Goal: Task Accomplishment & Management: Use online tool/utility

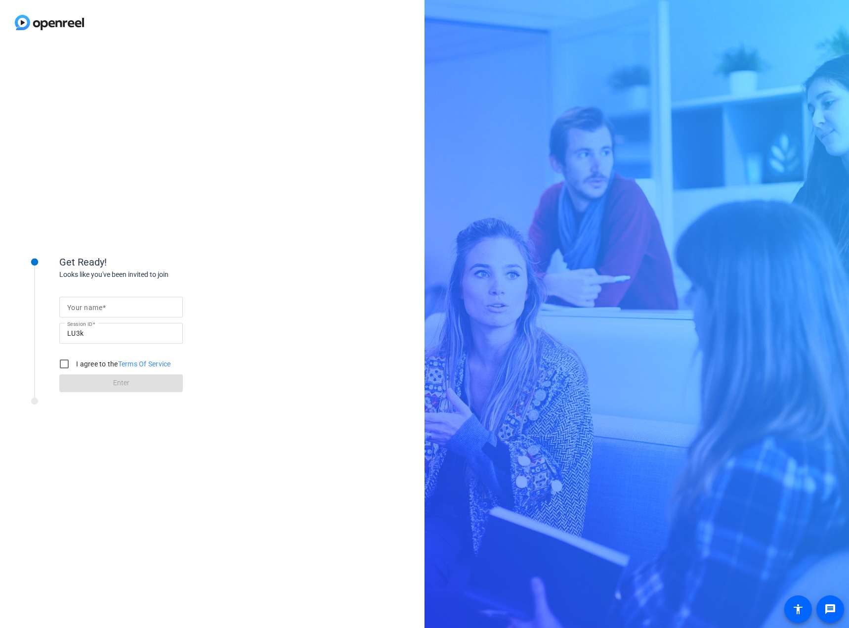
click at [102, 306] on span at bounding box center [103, 307] width 3 height 8
click at [102, 306] on input "Your name" at bounding box center [121, 307] width 108 height 12
type input "[PERSON_NAME]"
click at [61, 363] on input "I agree to the Terms Of Service" at bounding box center [64, 364] width 20 height 20
checkbox input "true"
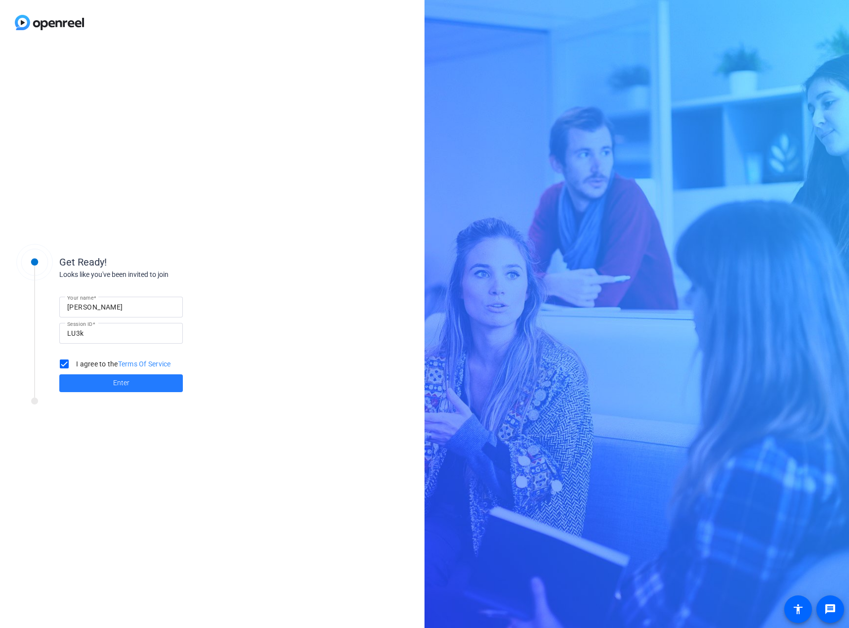
click at [92, 382] on span at bounding box center [121, 383] width 124 height 24
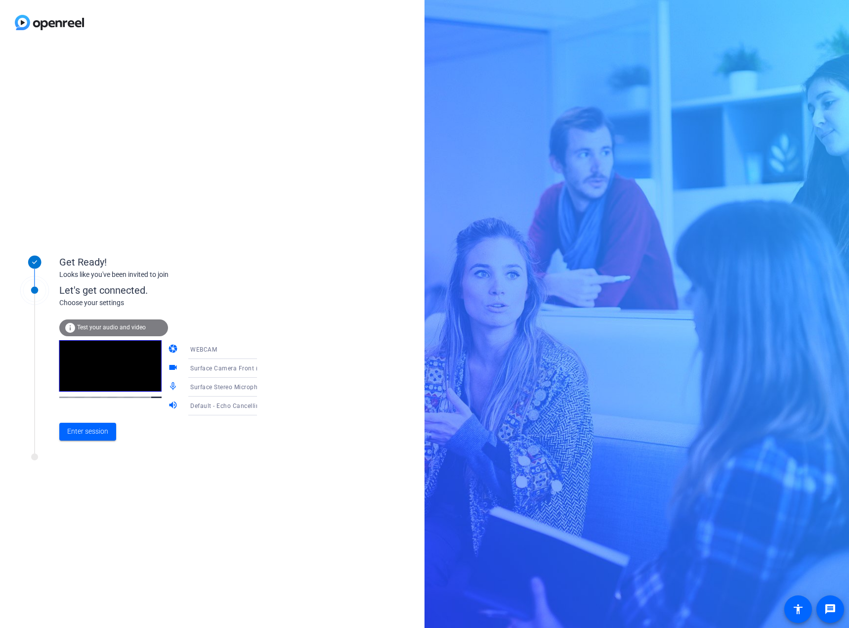
click at [261, 369] on icon at bounding box center [267, 368] width 12 height 12
click at [222, 427] on span "HP Display Camera (04f2:b5bd)" at bounding box center [214, 425] width 77 height 24
click at [261, 353] on icon at bounding box center [267, 349] width 12 height 12
click at [304, 316] on div at bounding box center [424, 314] width 849 height 628
click at [264, 387] on icon at bounding box center [266, 387] width 5 height 2
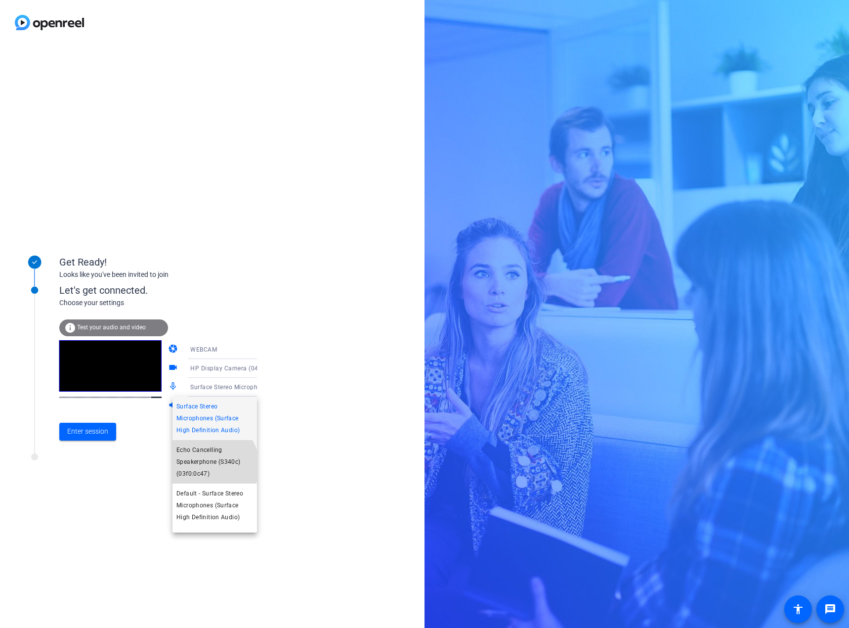
click at [210, 465] on span "Echo Cancelling Speakerphone (S340c) (03f0:0c47)" at bounding box center [214, 462] width 77 height 36
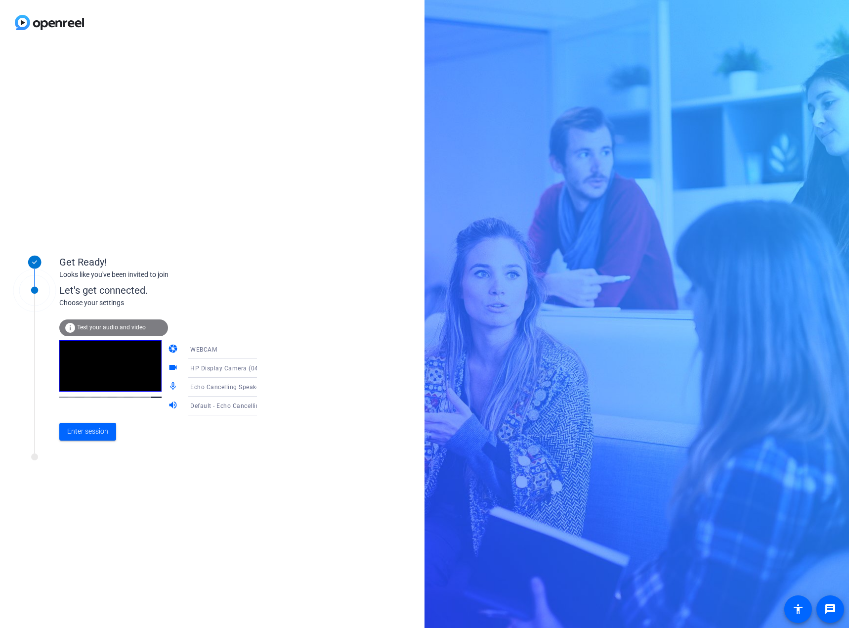
click at [237, 407] on span "Default - Echo Cancelling Speakerphone (S340c) (03f0:0c47)" at bounding box center [277, 405] width 175 height 8
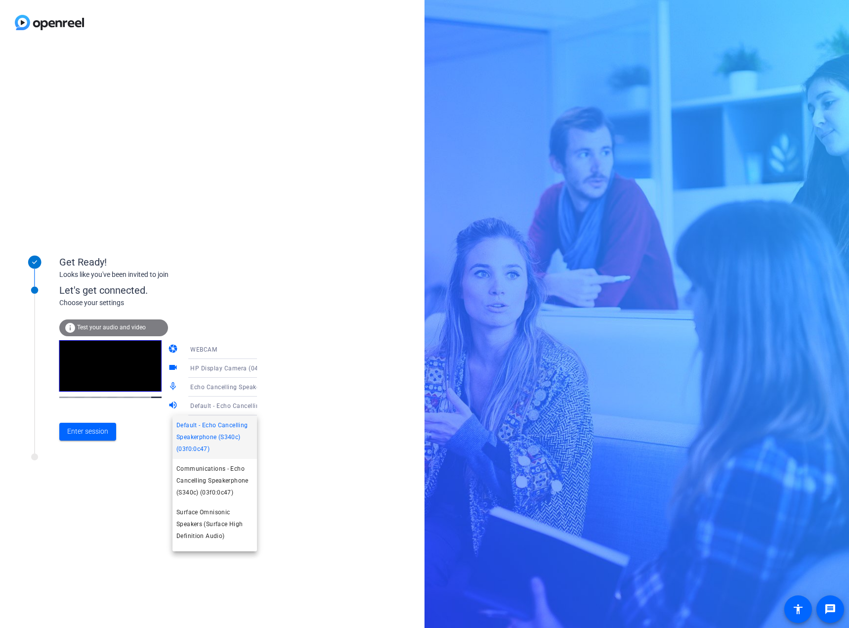
click at [305, 426] on div at bounding box center [424, 314] width 849 height 628
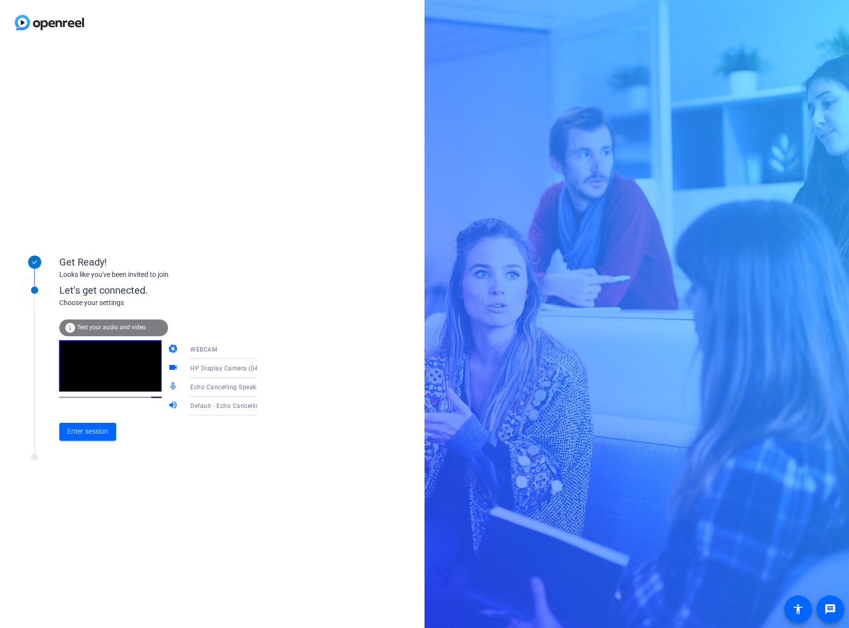
click at [88, 327] on span "Test your audio and video" at bounding box center [111, 327] width 69 height 7
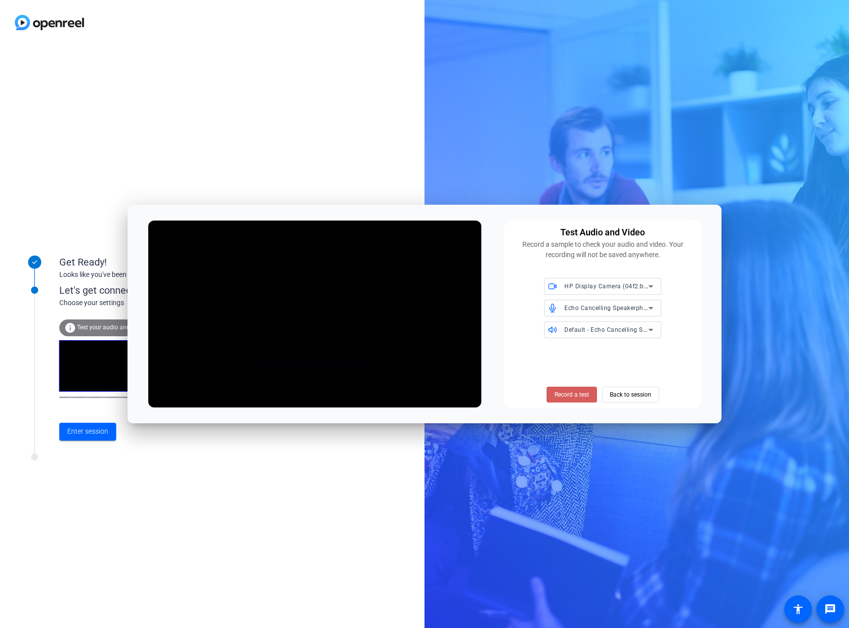
click at [560, 392] on span "Record a test" at bounding box center [571, 394] width 35 height 9
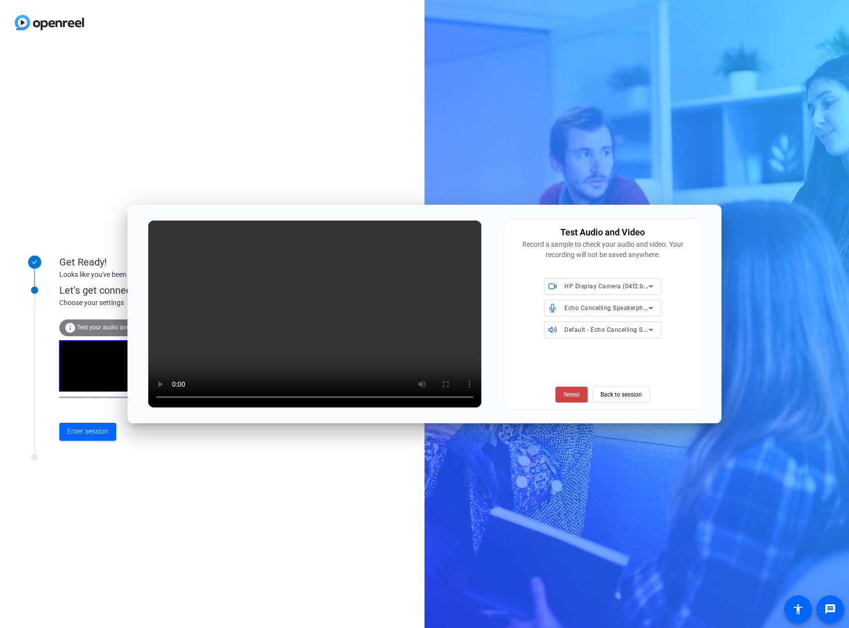
click at [615, 286] on span "HP Display Camera (04f2:b5bd)" at bounding box center [610, 286] width 93 height 8
click at [602, 322] on span "HP Display Camera (04f2:b5bd)" at bounding box center [597, 322] width 91 height 12
click at [606, 307] on span "Echo Cancelling Speakerphone (S340c) (03f0:0c47)" at bounding box center [638, 307] width 149 height 8
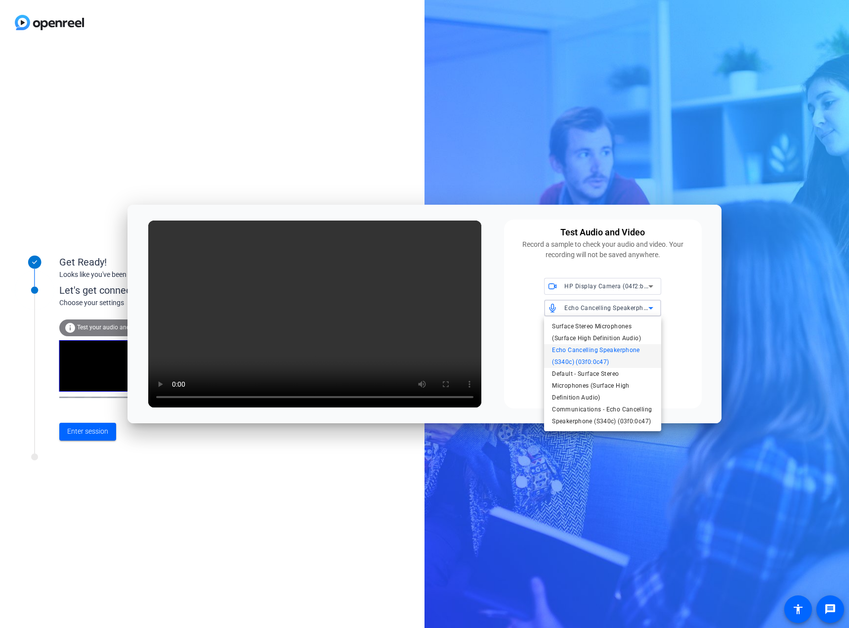
click at [620, 287] on div at bounding box center [424, 314] width 849 height 628
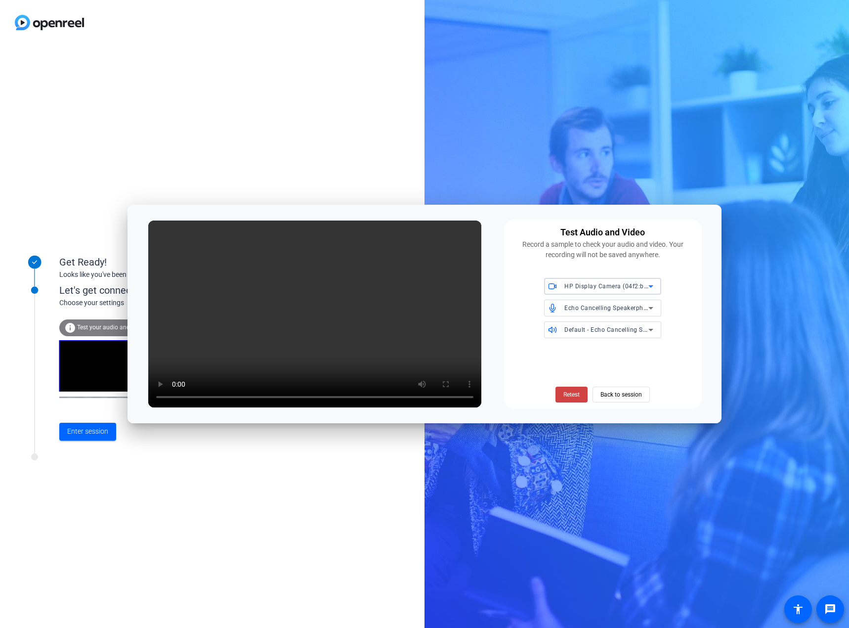
click at [620, 287] on span "HP Display Camera (04f2:b5bd)" at bounding box center [610, 286] width 93 height 8
click at [576, 399] on div at bounding box center [424, 314] width 849 height 628
click at [576, 394] on span "Retest" at bounding box center [571, 394] width 16 height 9
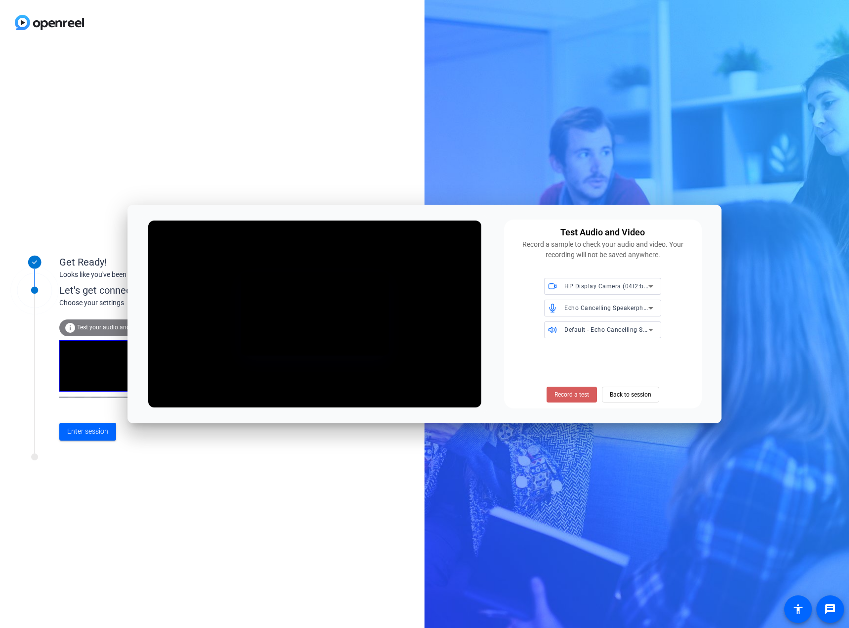
click at [571, 397] on span "Record a test" at bounding box center [571, 394] width 35 height 9
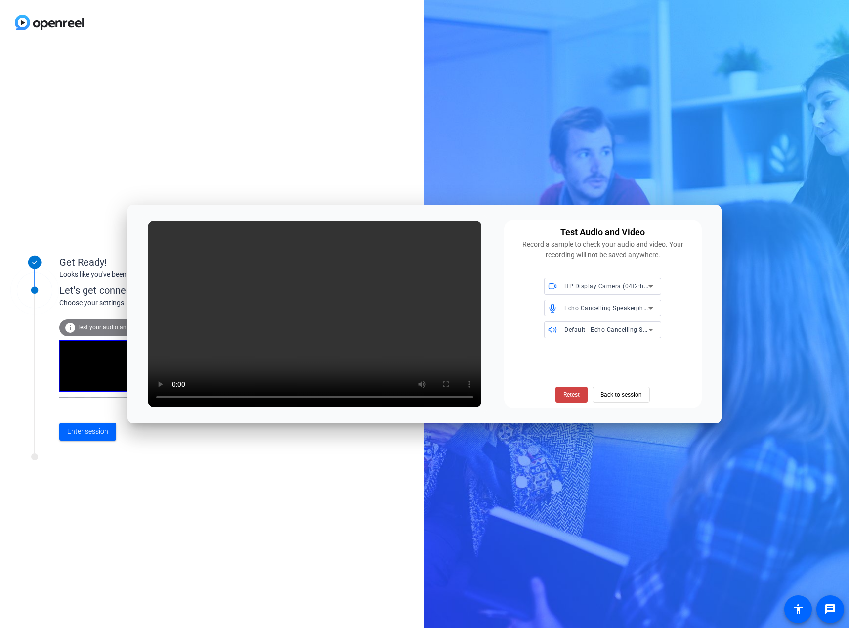
click at [567, 397] on span "Retest" at bounding box center [571, 394] width 16 height 9
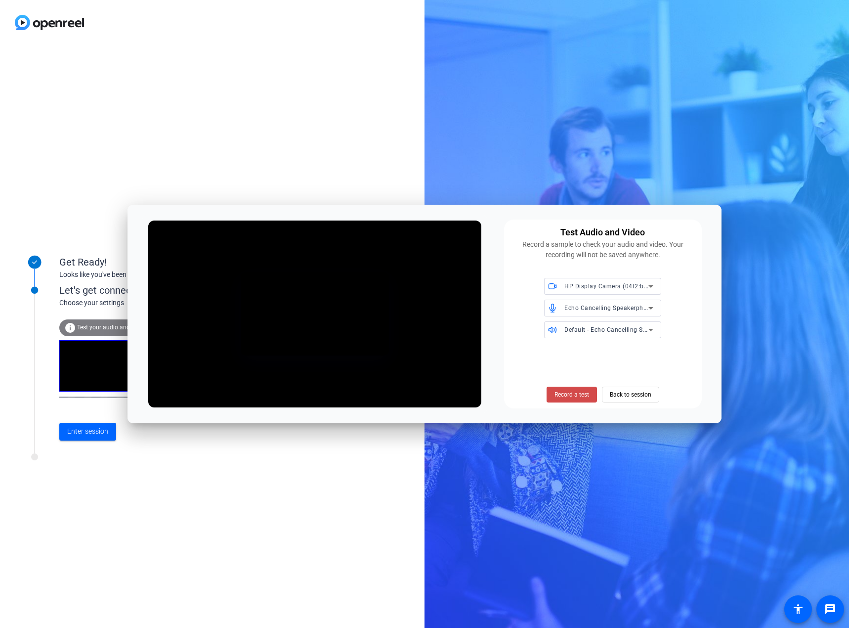
click at [577, 393] on span "Record a test" at bounding box center [571, 394] width 35 height 9
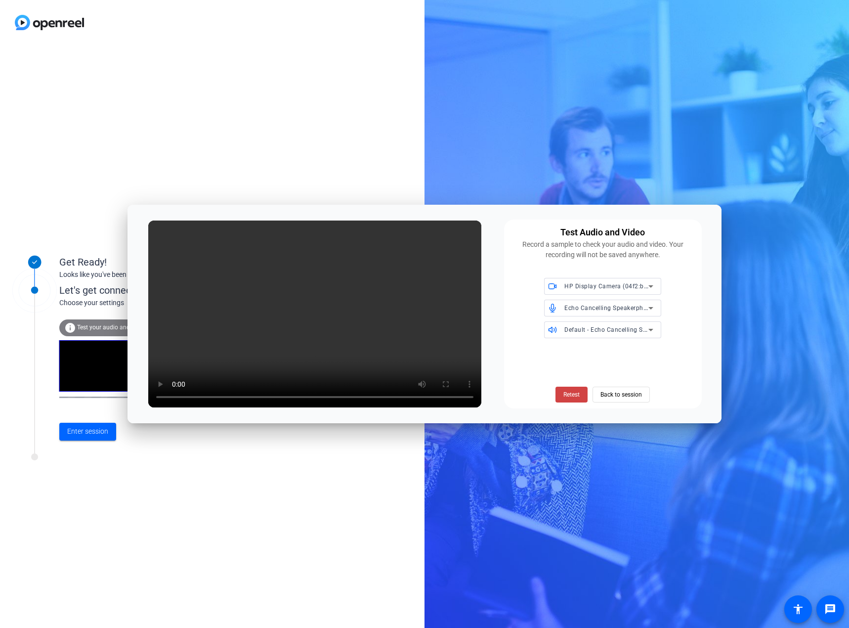
click at [589, 332] on span "Default - Echo Cancelling Speakerphone (S340c) (03f0:0c47)" at bounding box center [651, 329] width 175 height 8
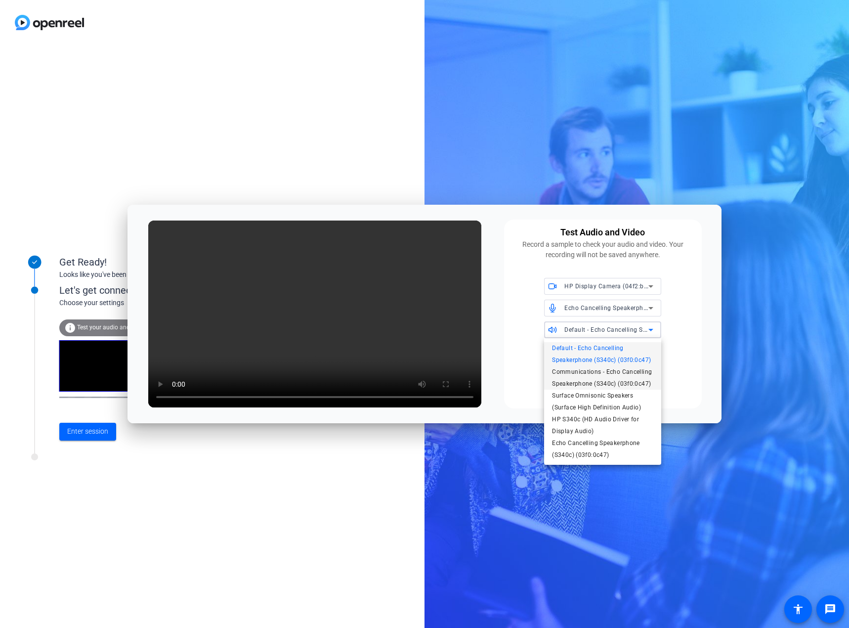
click at [577, 376] on span "Communications - Echo Cancelling Speakerphone (S340c) (03f0:0c47)" at bounding box center [602, 378] width 101 height 24
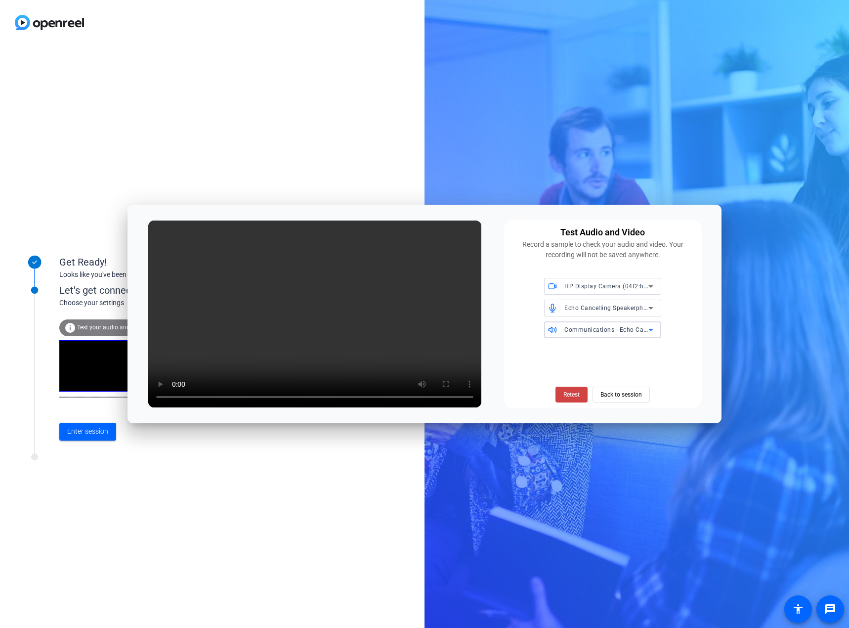
click at [588, 332] on span "Communications - Echo Cancelling Speakerphone (S340c) (03f0:0c47)" at bounding box center [666, 329] width 205 height 8
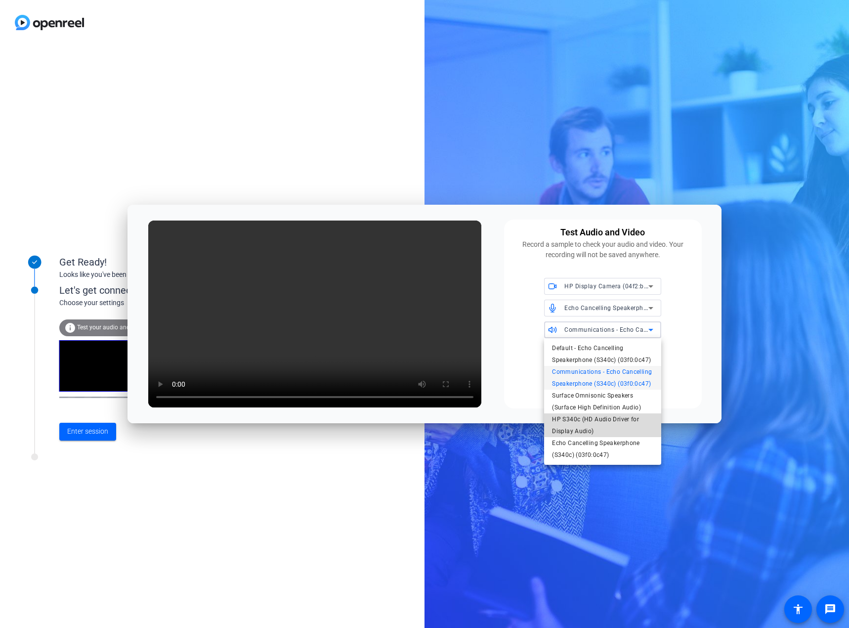
click at [606, 421] on span "HP S340c (HD Audio Driver for Display Audio)" at bounding box center [602, 425] width 101 height 24
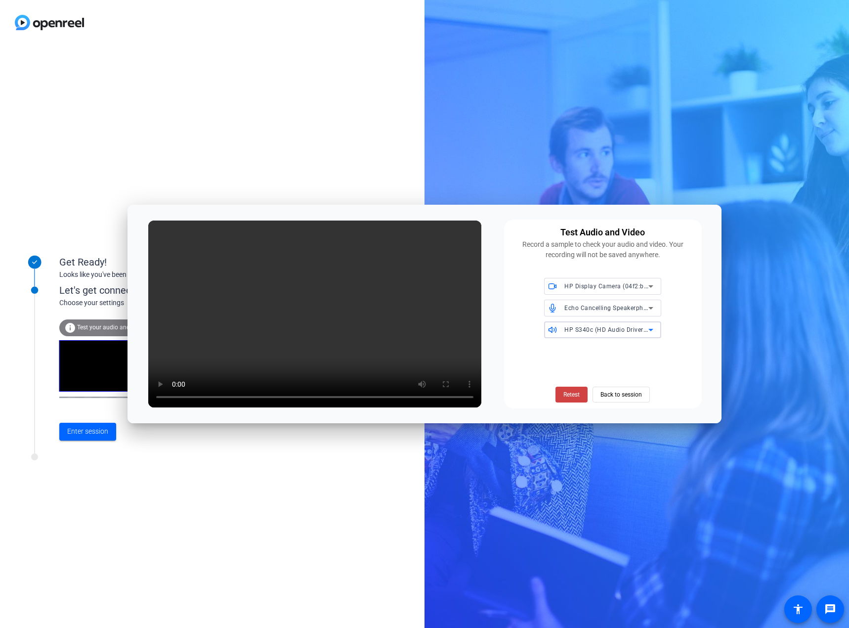
click at [624, 290] on div "HP Display Camera (04f2:b5bd)" at bounding box center [606, 286] width 84 height 12
click at [617, 306] on span "Surface Camera Front (045e:0990)" at bounding box center [601, 306] width 99 height 12
click at [624, 286] on span "Surface Camera Front (045e:0990)" at bounding box center [614, 286] width 101 height 8
click at [611, 321] on span "HP Display Camera (04f2:b5bd)" at bounding box center [597, 322] width 91 height 12
click at [588, 309] on span "Echo Cancelling Speakerphone (S340c) (03f0:0c47)" at bounding box center [638, 307] width 149 height 8
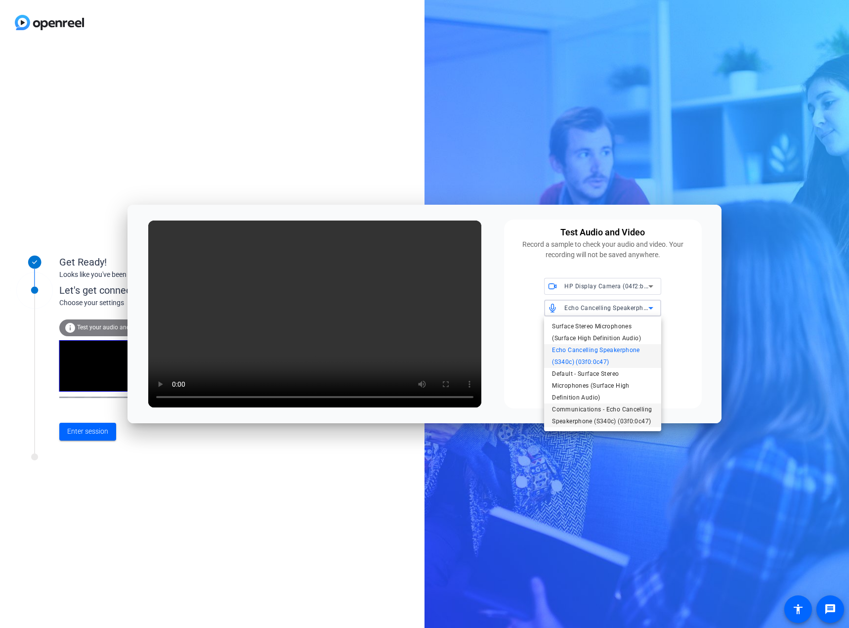
click at [611, 413] on span "Communications - Echo Cancelling Speakerphone (S340c) (03f0:0c47)" at bounding box center [602, 415] width 101 height 24
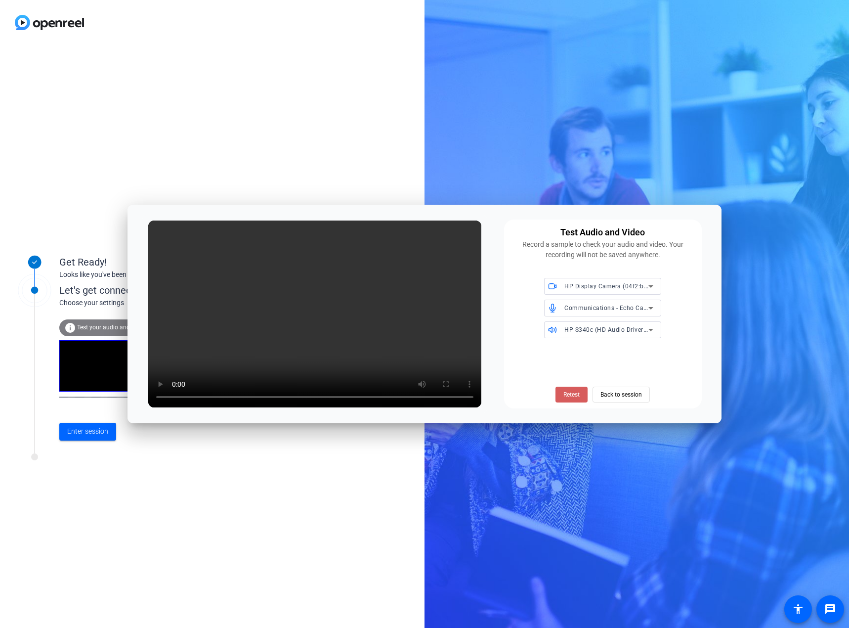
click at [564, 396] on span "Retest" at bounding box center [571, 394] width 16 height 9
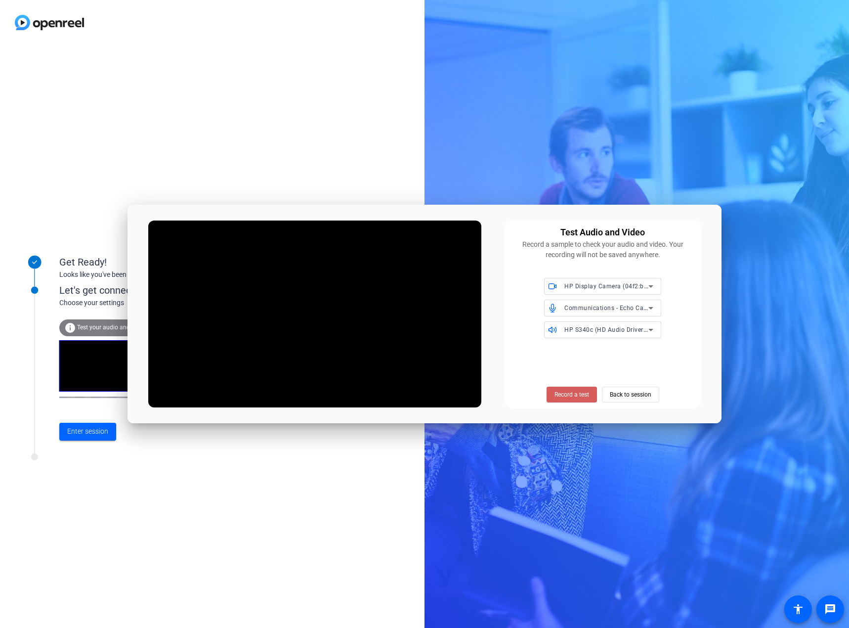
click at [590, 389] on span at bounding box center [571, 394] width 50 height 24
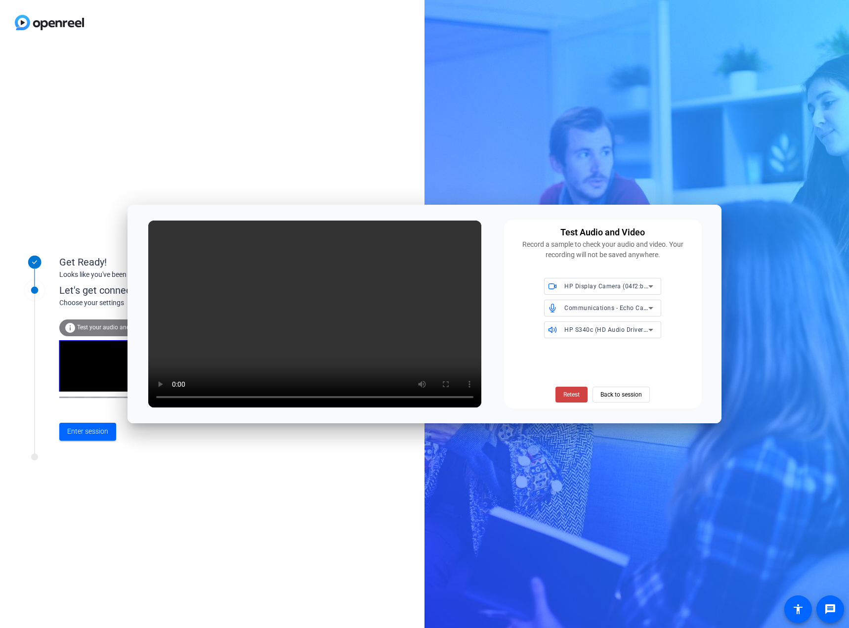
click at [596, 329] on span "HP S340c (HD Audio Driver for Display Audio)" at bounding box center [630, 329] width 133 height 8
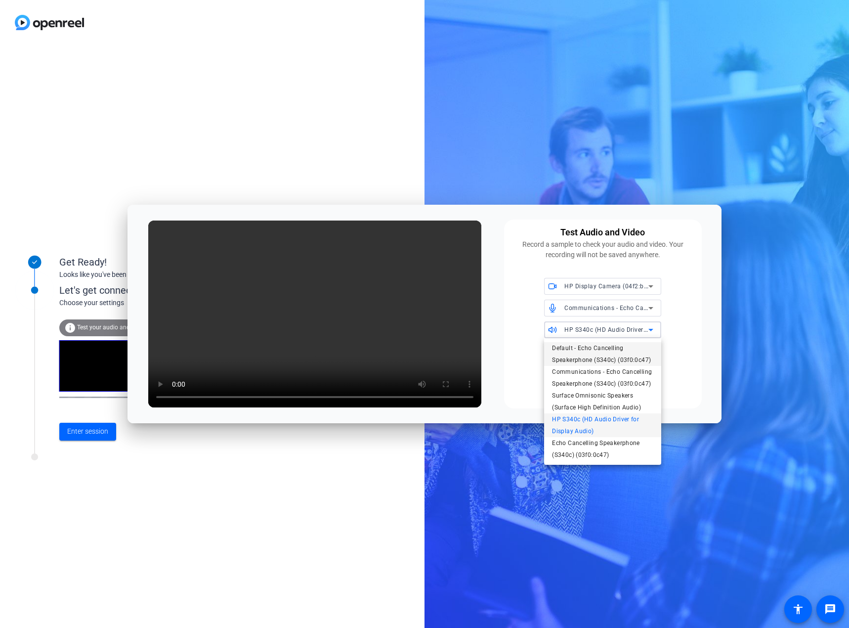
click at [596, 360] on span "Default - Echo Cancelling Speakerphone (S340c) (03f0:0c47)" at bounding box center [602, 354] width 101 height 24
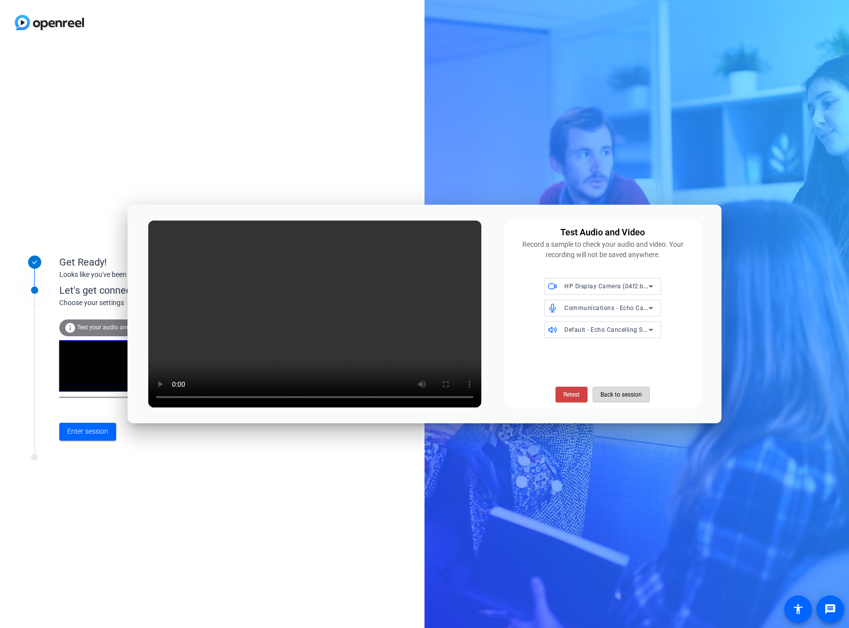
click at [621, 392] on span "Back to session" at bounding box center [621, 394] width 42 height 19
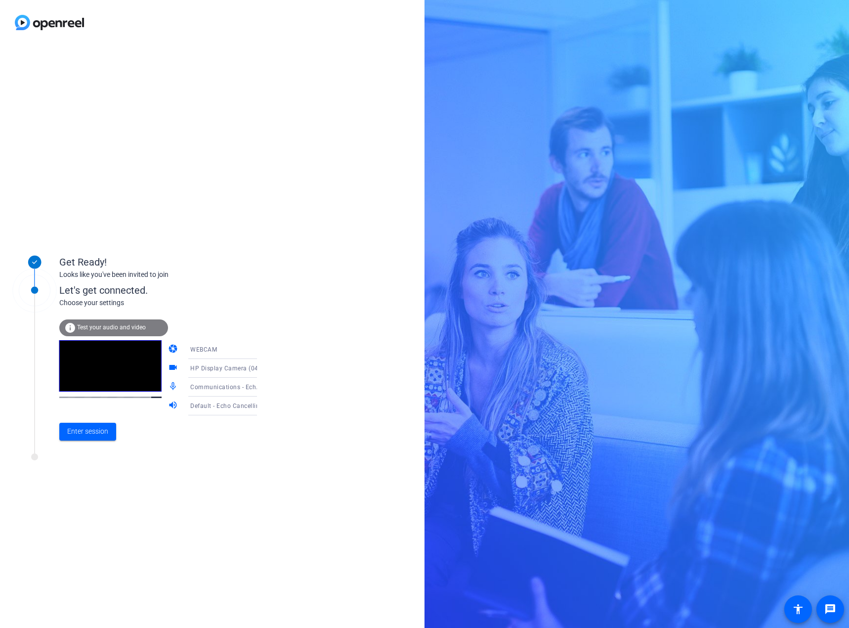
click at [209, 348] on div "WEBCAM" at bounding box center [227, 349] width 74 height 12
click at [209, 349] on div at bounding box center [424, 314] width 849 height 628
click at [209, 349] on div "WEBCAM" at bounding box center [227, 349] width 74 height 12
click at [201, 389] on span "DESKTOP" at bounding box center [190, 388] width 28 height 12
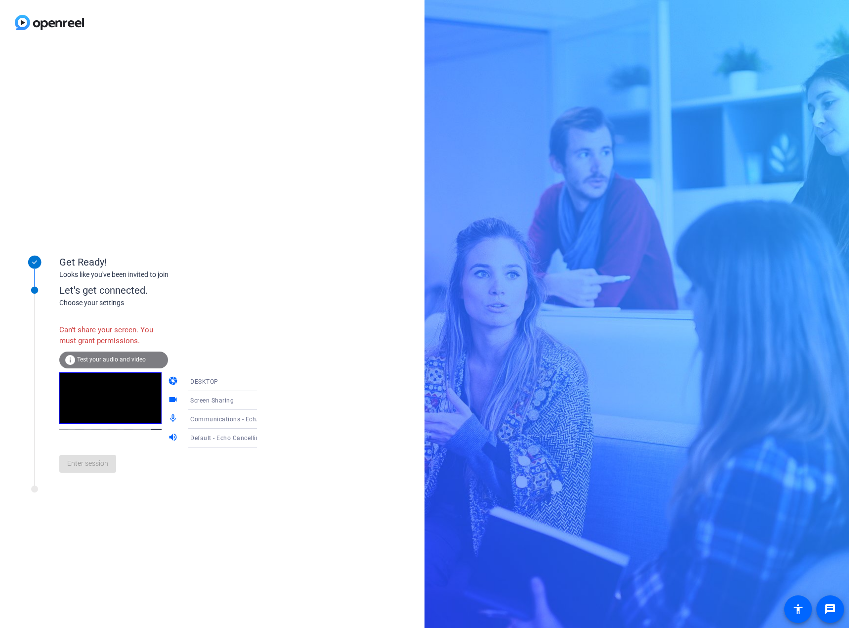
click at [206, 381] on span "DESKTOP" at bounding box center [204, 381] width 28 height 7
click at [206, 396] on mat-option "WEBCAM" at bounding box center [214, 401] width 84 height 20
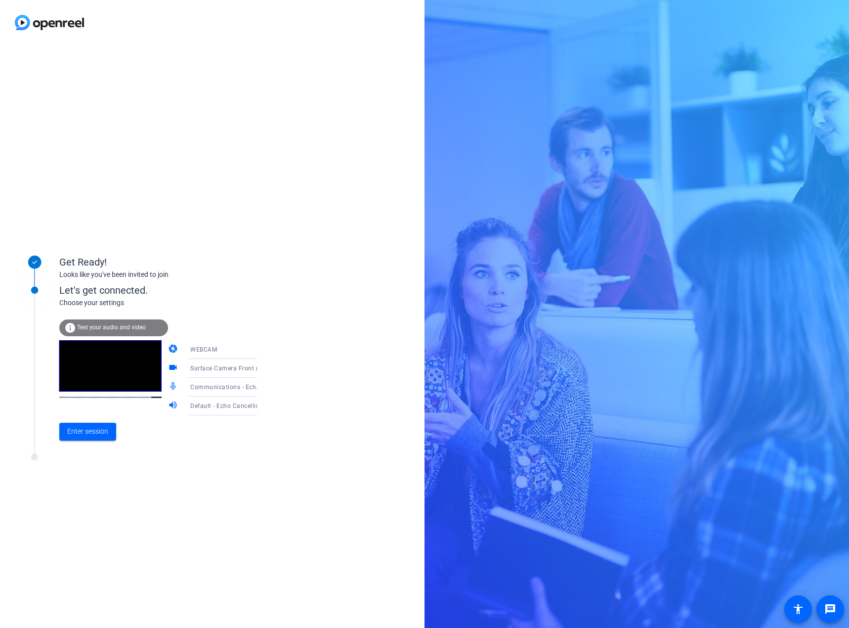
click at [213, 370] on span "Surface Camera Front (045e:0990)" at bounding box center [240, 368] width 101 height 8
click at [208, 420] on span "HP Display Camera (04f2:b5bd)" at bounding box center [214, 425] width 77 height 24
click at [206, 385] on span "Communications - Echo Cancelling Speakerphone (S340c) (03f0:0c47)" at bounding box center [292, 386] width 205 height 8
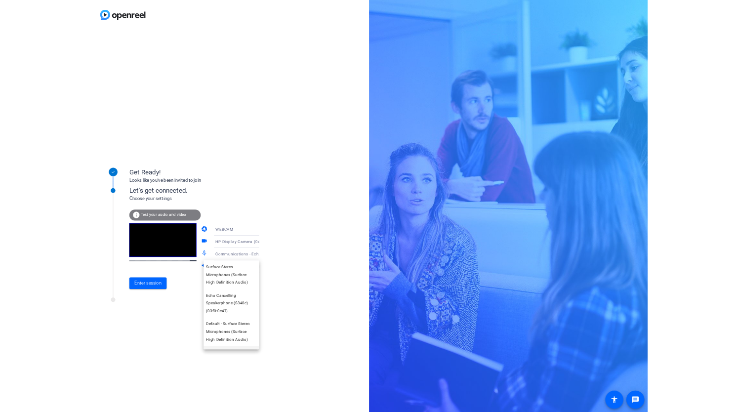
scroll to position [38, 0]
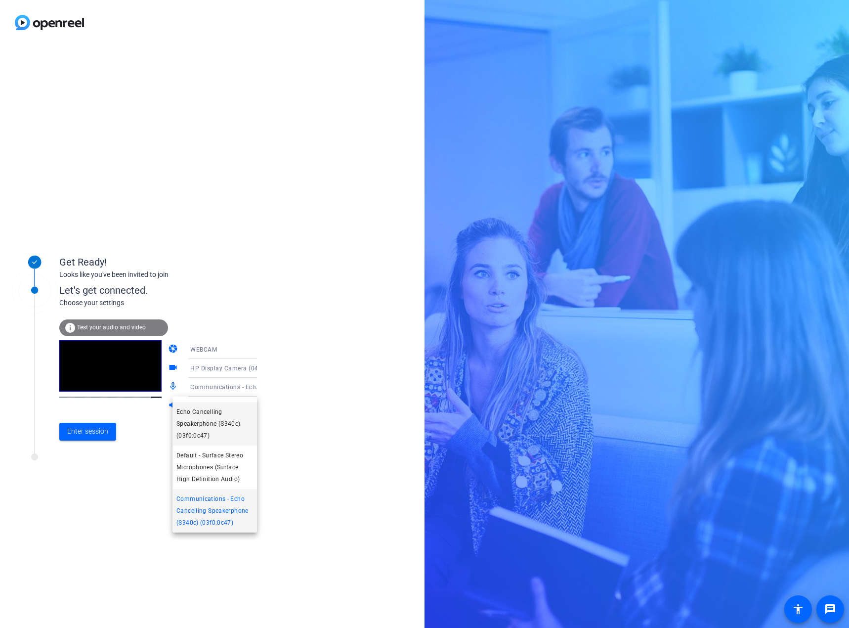
click at [209, 422] on span "Echo Cancelling Speakerphone (S340c) (03f0:0c47)" at bounding box center [214, 424] width 77 height 36
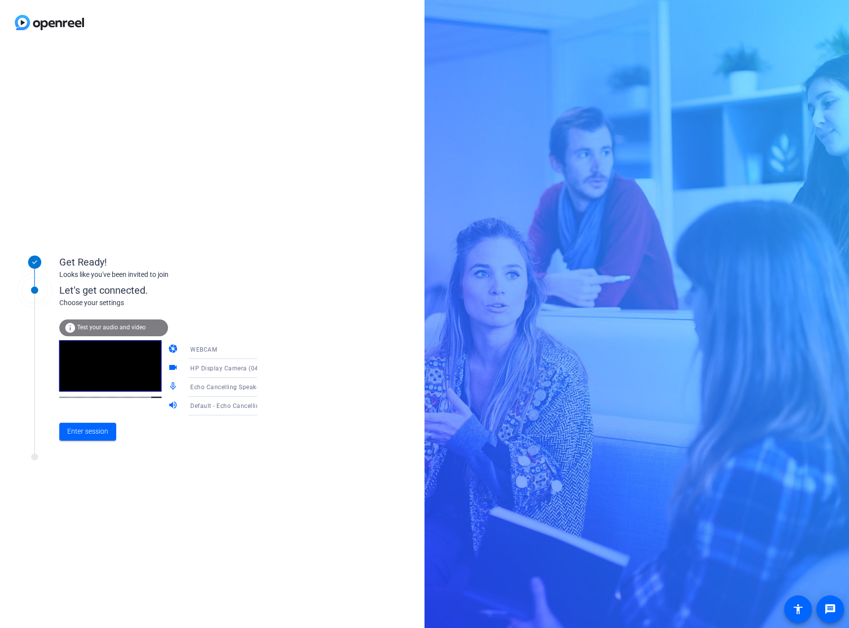
click at [199, 408] on span "Default - Echo Cancelling Speakerphone (S340c) (03f0:0c47)" at bounding box center [277, 405] width 175 height 8
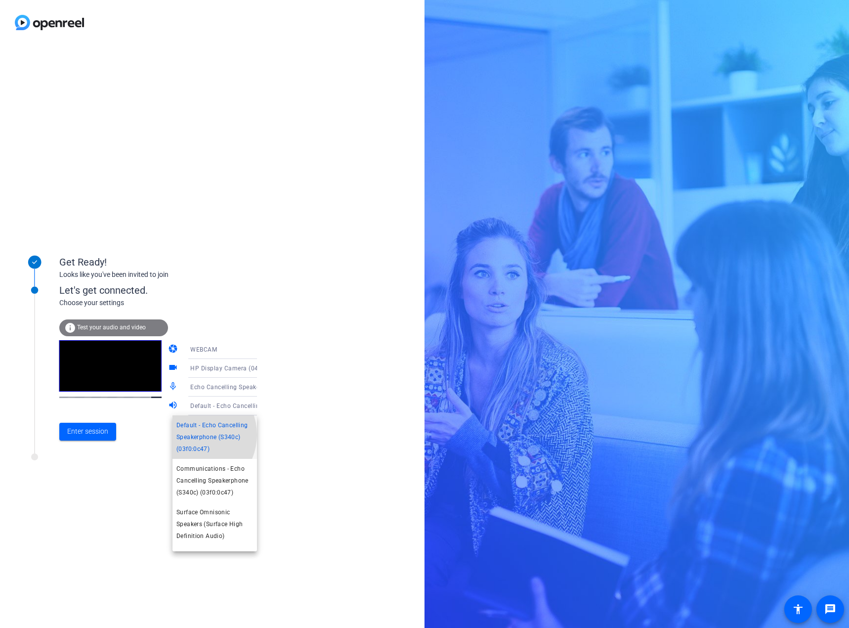
click at [195, 434] on span "Default - Echo Cancelling Speakerphone (S340c) (03f0:0c47)" at bounding box center [214, 437] width 77 height 36
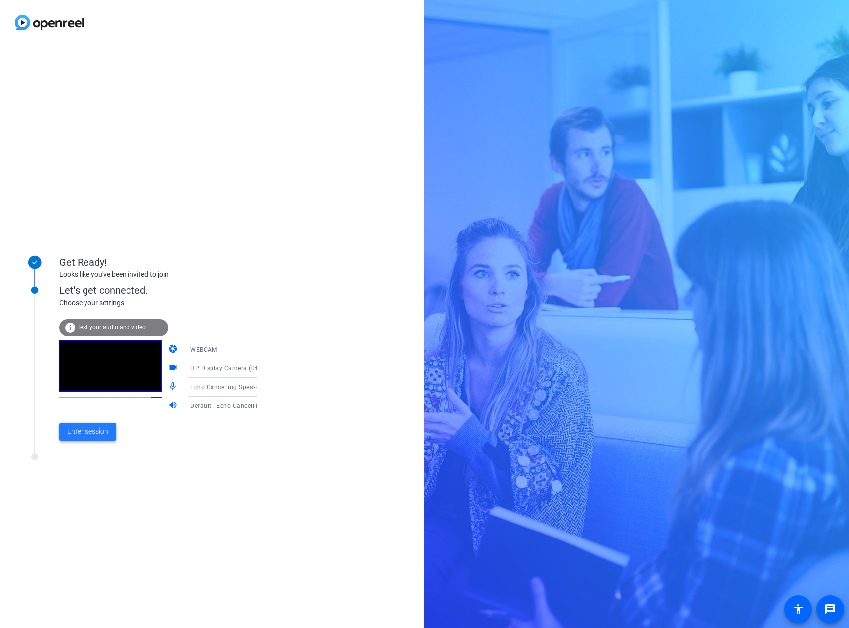
click at [73, 433] on span "Enter session" at bounding box center [87, 431] width 41 height 10
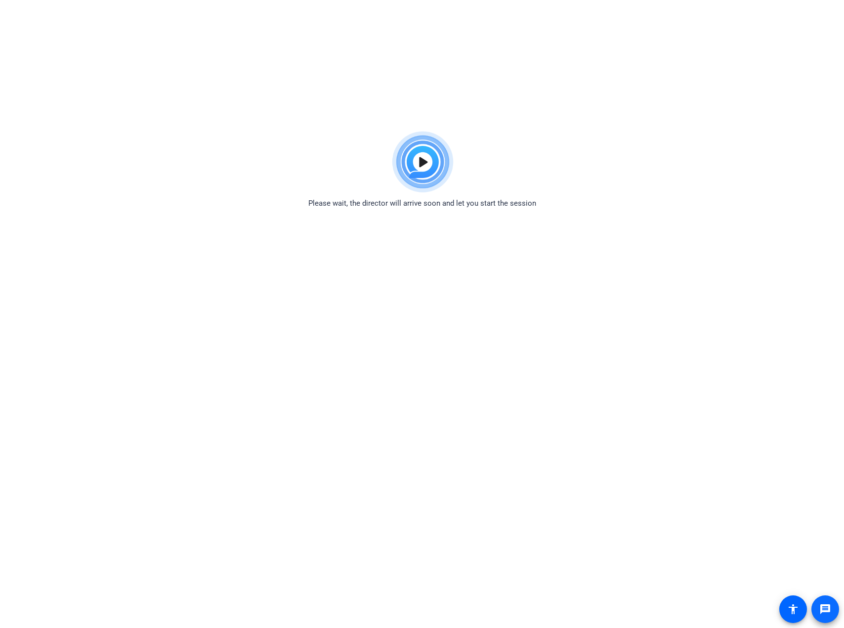
click at [826, 604] on mat-icon "message" at bounding box center [825, 609] width 12 height 12
click at [785, 612] on span at bounding box center [793, 609] width 24 height 24
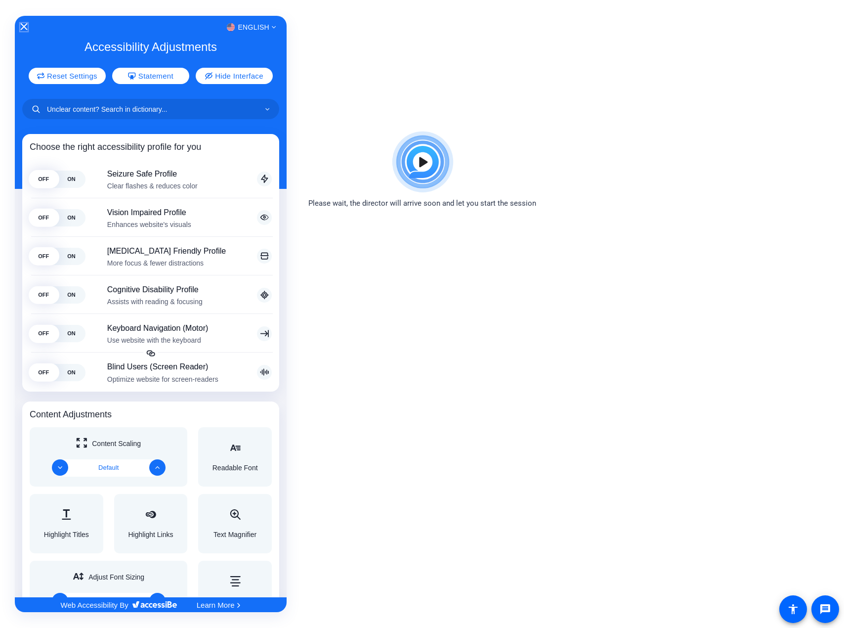
click at [27, 25] on icon "Close Accessibility Interface" at bounding box center [23, 26] width 7 height 7
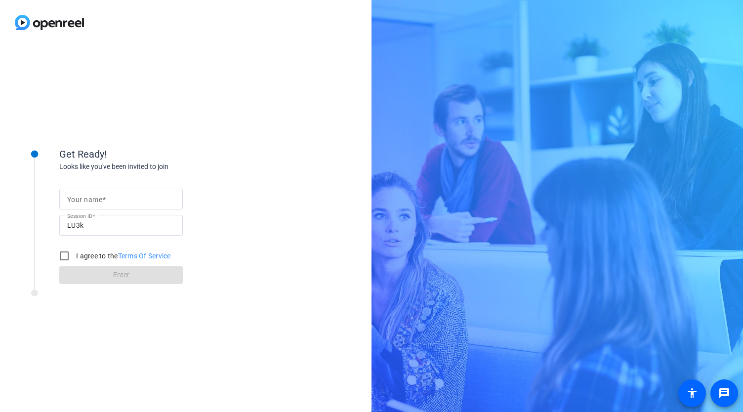
click at [114, 203] on input "Your name" at bounding box center [121, 199] width 108 height 12
type input "[PERSON_NAME]"
click at [64, 258] on input "I agree to the Terms Of Service" at bounding box center [64, 256] width 20 height 20
checkbox input "true"
click at [104, 279] on span at bounding box center [121, 275] width 124 height 24
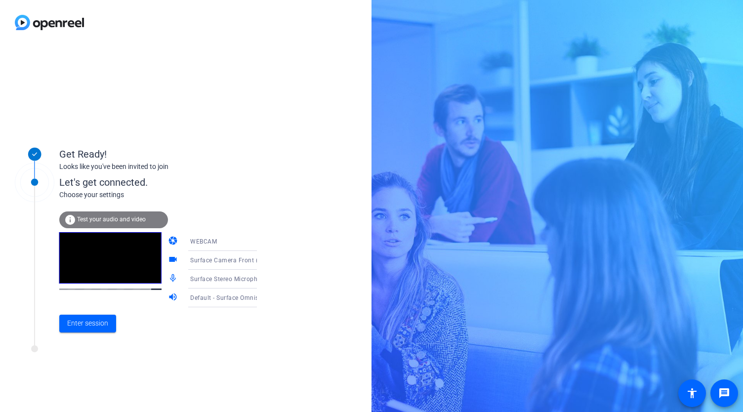
click at [92, 216] on span "Test your audio and video" at bounding box center [111, 219] width 69 height 7
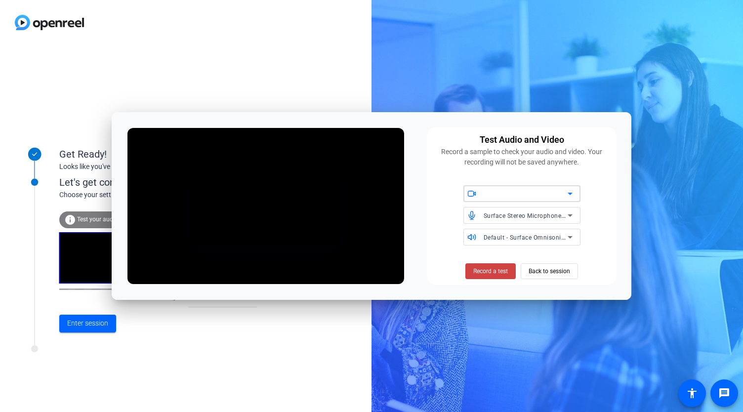
click at [558, 189] on div at bounding box center [526, 194] width 84 height 12
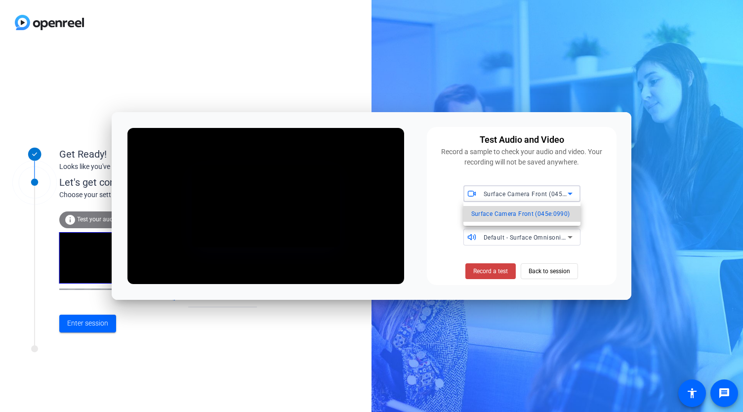
click at [556, 212] on span "Surface Camera Front (045e:0990)" at bounding box center [520, 214] width 99 height 12
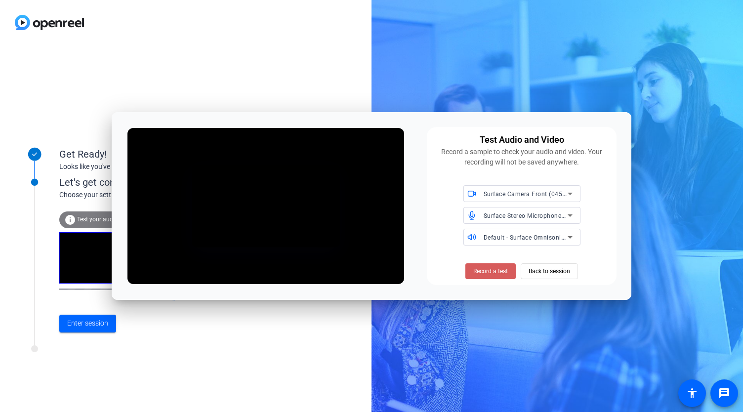
click at [493, 270] on span "Record a test" at bounding box center [490, 271] width 35 height 9
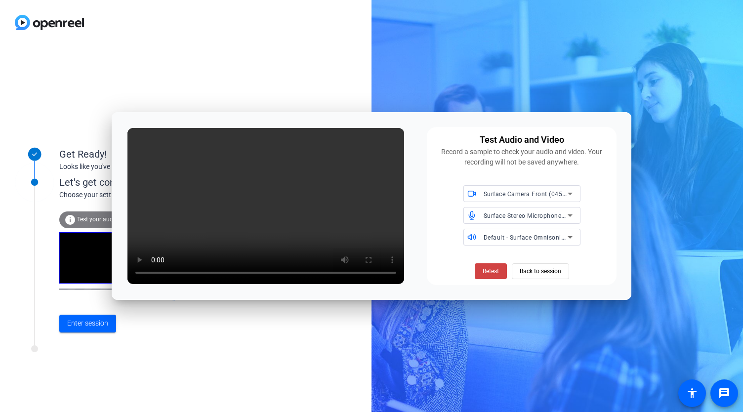
click at [493, 270] on span "Retest" at bounding box center [491, 271] width 16 height 9
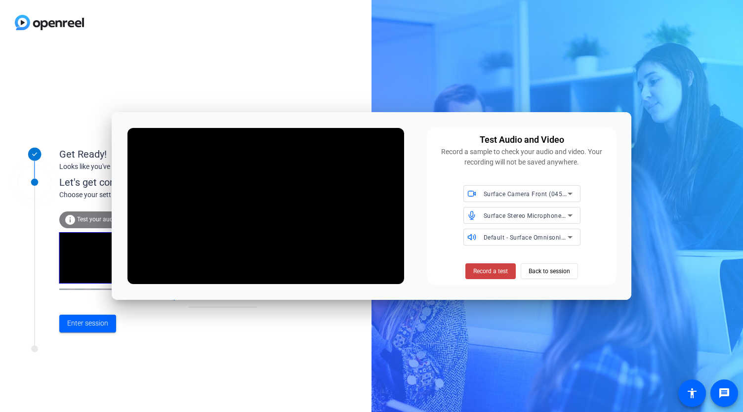
click at [493, 270] on span "Record a test" at bounding box center [490, 271] width 35 height 9
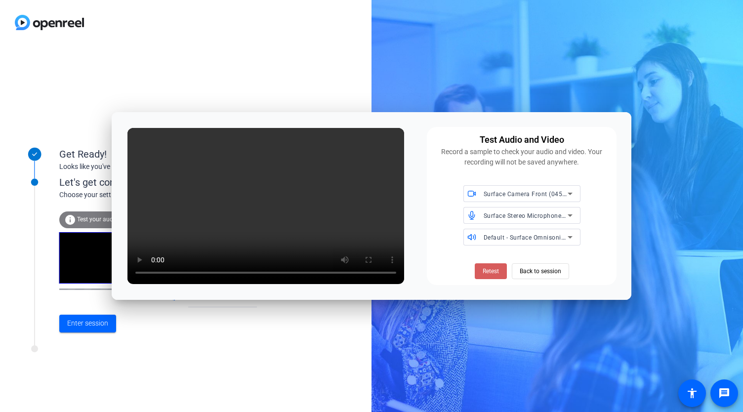
click at [484, 267] on span "Retest" at bounding box center [491, 271] width 16 height 9
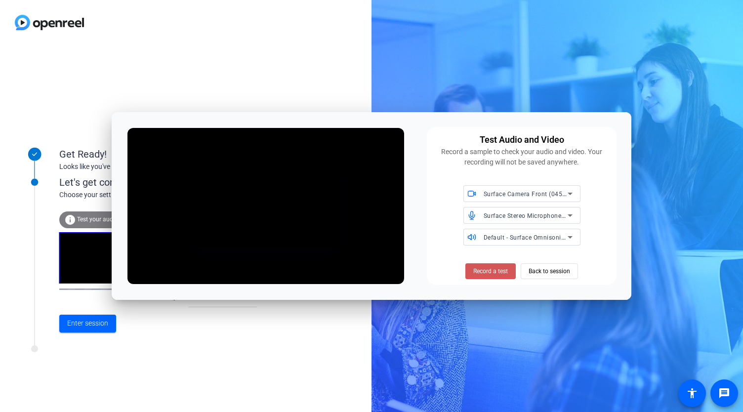
click at [484, 267] on span "Record a test" at bounding box center [490, 271] width 35 height 9
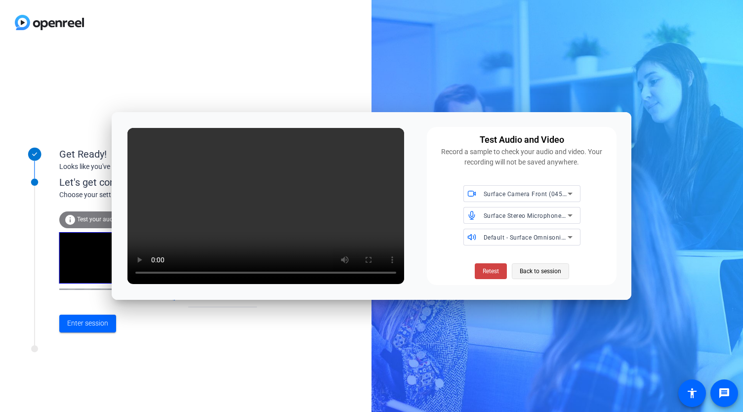
click at [540, 279] on span "Back to session" at bounding box center [541, 271] width 42 height 19
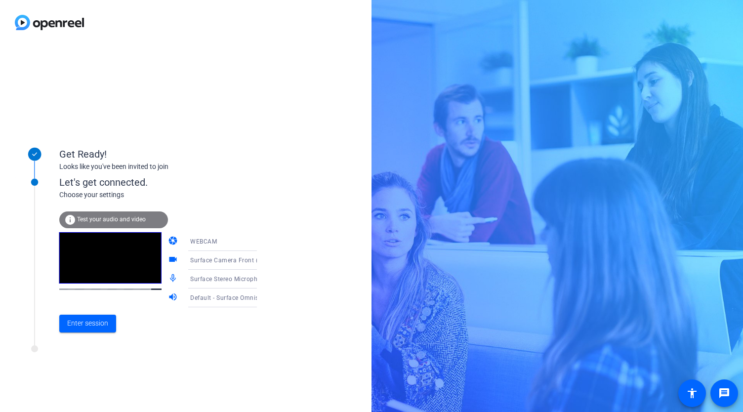
click at [75, 121] on div "Get Ready! Looks like you've been invited to join Let's get connected. Choose y…" at bounding box center [186, 228] width 372 height 367
click at [122, 214] on div "info Test your audio and video" at bounding box center [113, 219] width 109 height 17
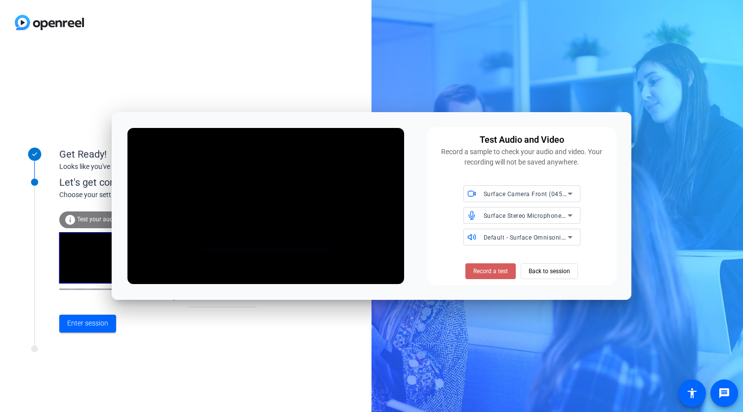
click at [479, 267] on span "Record a test" at bounding box center [490, 271] width 35 height 9
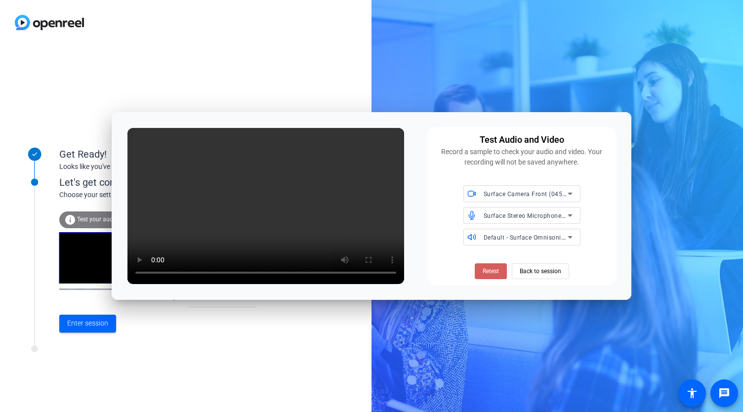
click at [483, 276] on span at bounding box center [491, 271] width 32 height 24
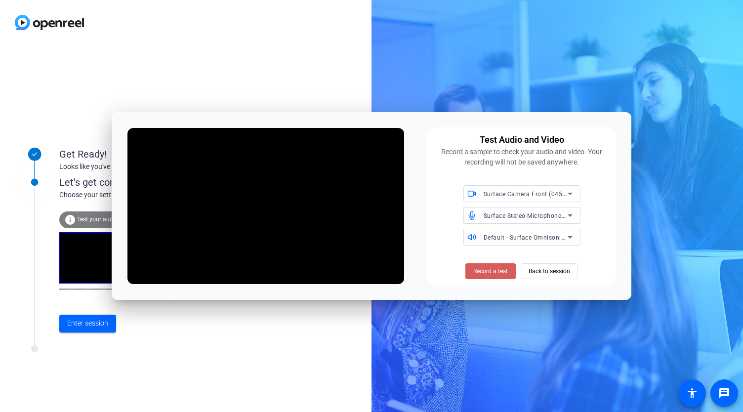
click at [483, 267] on span "Record a test" at bounding box center [490, 271] width 35 height 9
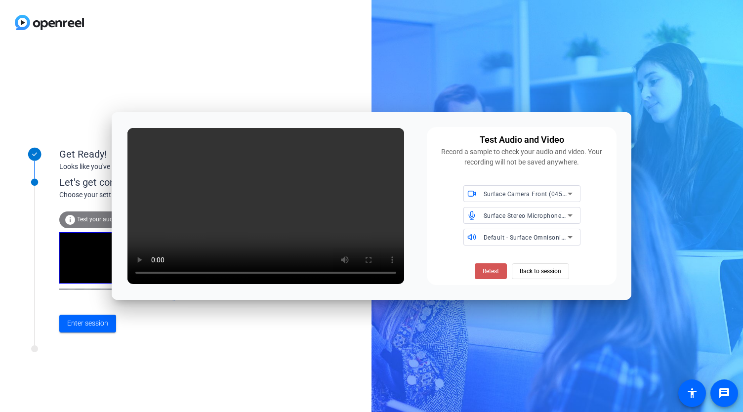
click at [483, 267] on span "Retest" at bounding box center [491, 271] width 16 height 9
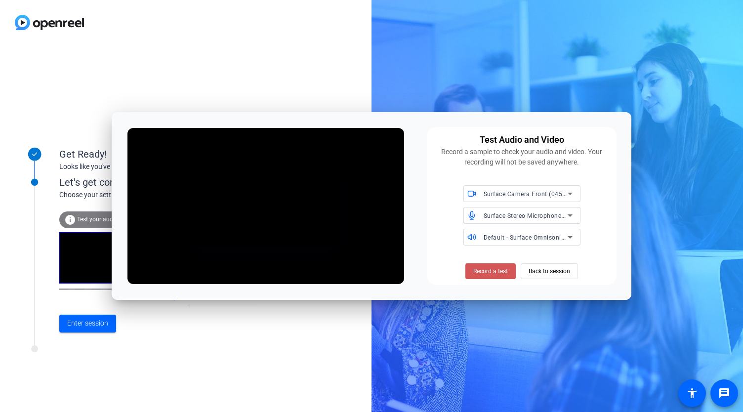
click at [483, 267] on span "Record a test" at bounding box center [490, 271] width 35 height 9
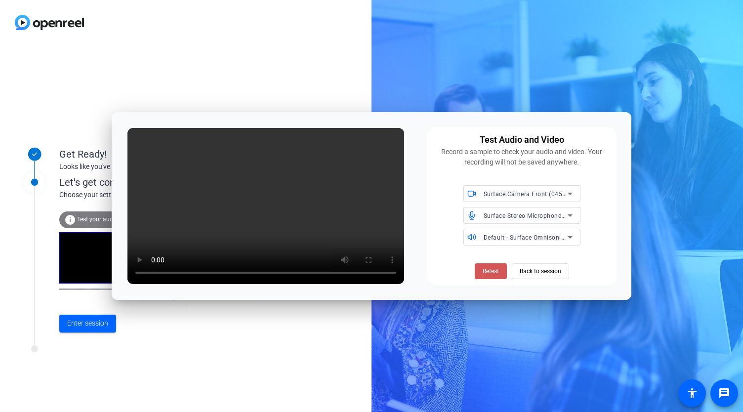
click at [483, 267] on span "Retest" at bounding box center [491, 271] width 16 height 9
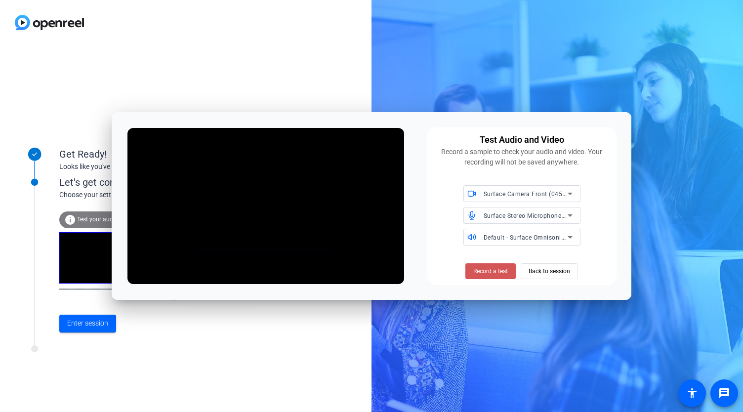
click at [483, 267] on span "Record a test" at bounding box center [490, 271] width 35 height 9
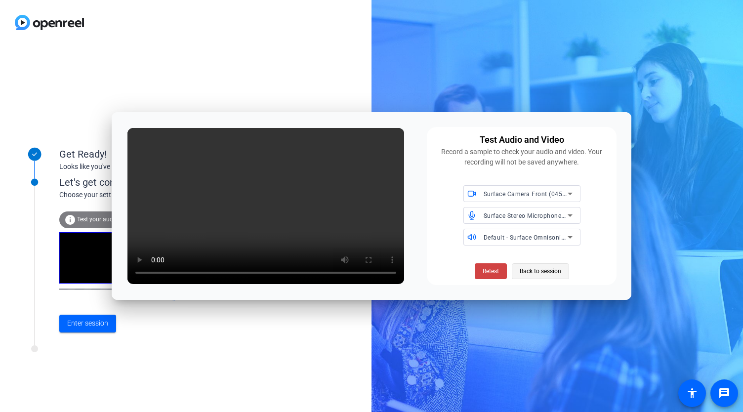
click at [521, 272] on span "Back to session" at bounding box center [541, 271] width 42 height 19
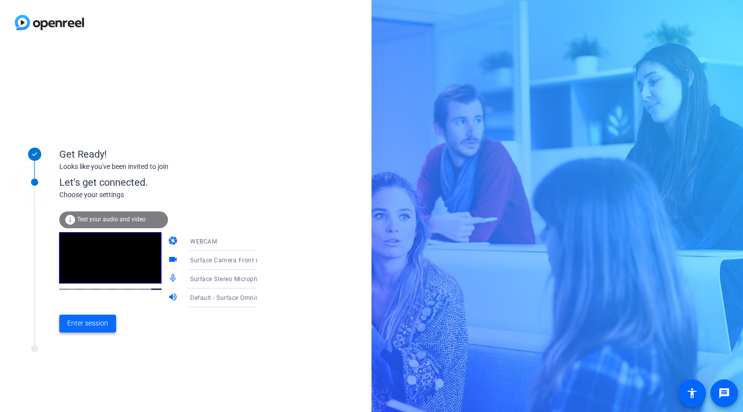
click at [99, 321] on span "Enter session" at bounding box center [87, 323] width 41 height 10
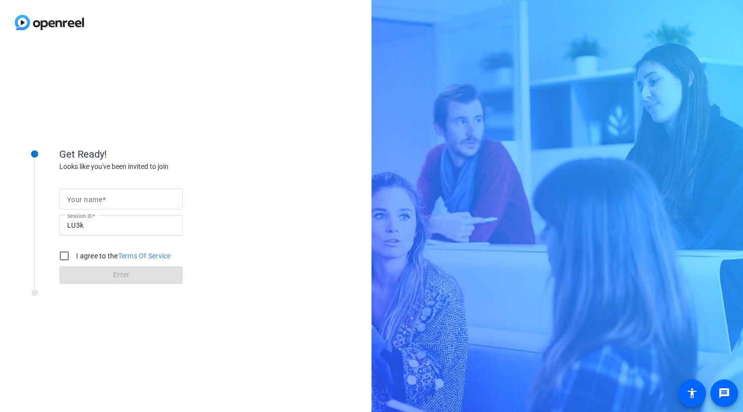
click at [147, 199] on input "Your name" at bounding box center [121, 199] width 108 height 12
type input "[PERSON_NAME]"
click at [74, 255] on div at bounding box center [64, 256] width 24 height 24
checkbox input "true"
click at [90, 276] on span at bounding box center [121, 275] width 124 height 24
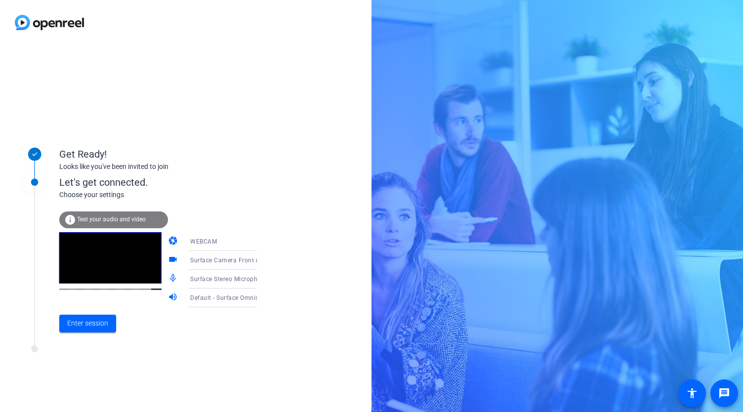
click at [114, 220] on span "Test your audio and video" at bounding box center [111, 219] width 69 height 7
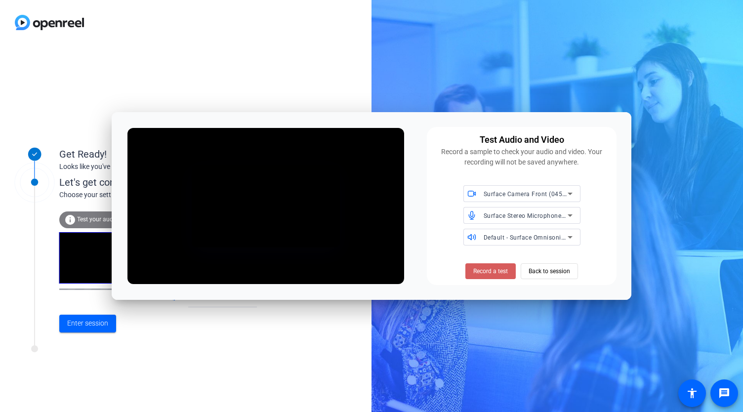
click at [495, 269] on span "Record a test" at bounding box center [490, 271] width 35 height 9
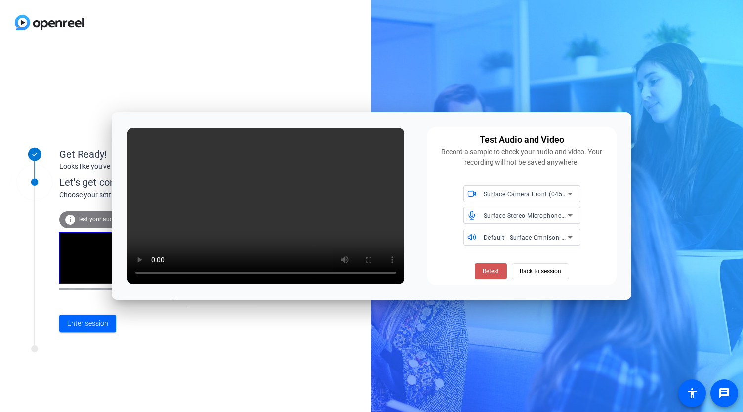
click at [495, 269] on span "Retest" at bounding box center [491, 271] width 16 height 9
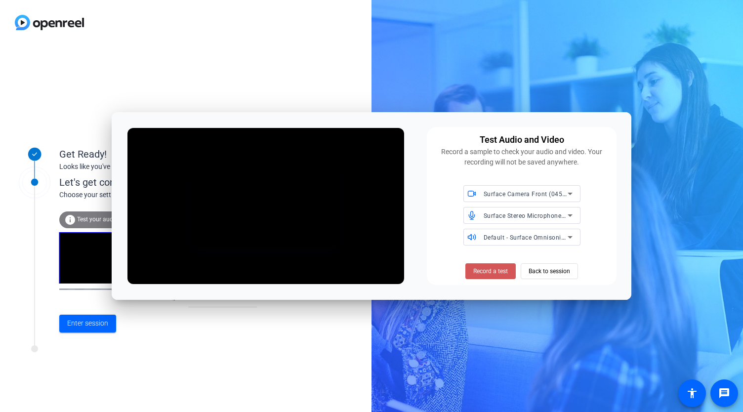
click at [495, 269] on span "Record a test" at bounding box center [490, 271] width 35 height 9
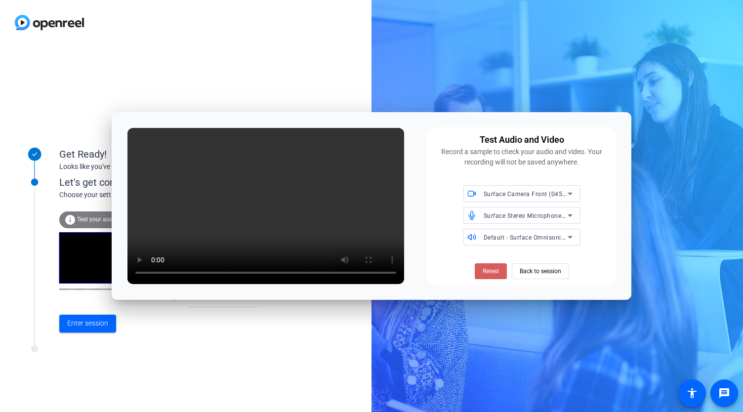
click at [497, 266] on button "Retest" at bounding box center [491, 271] width 32 height 16
